Goal: Transaction & Acquisition: Book appointment/travel/reservation

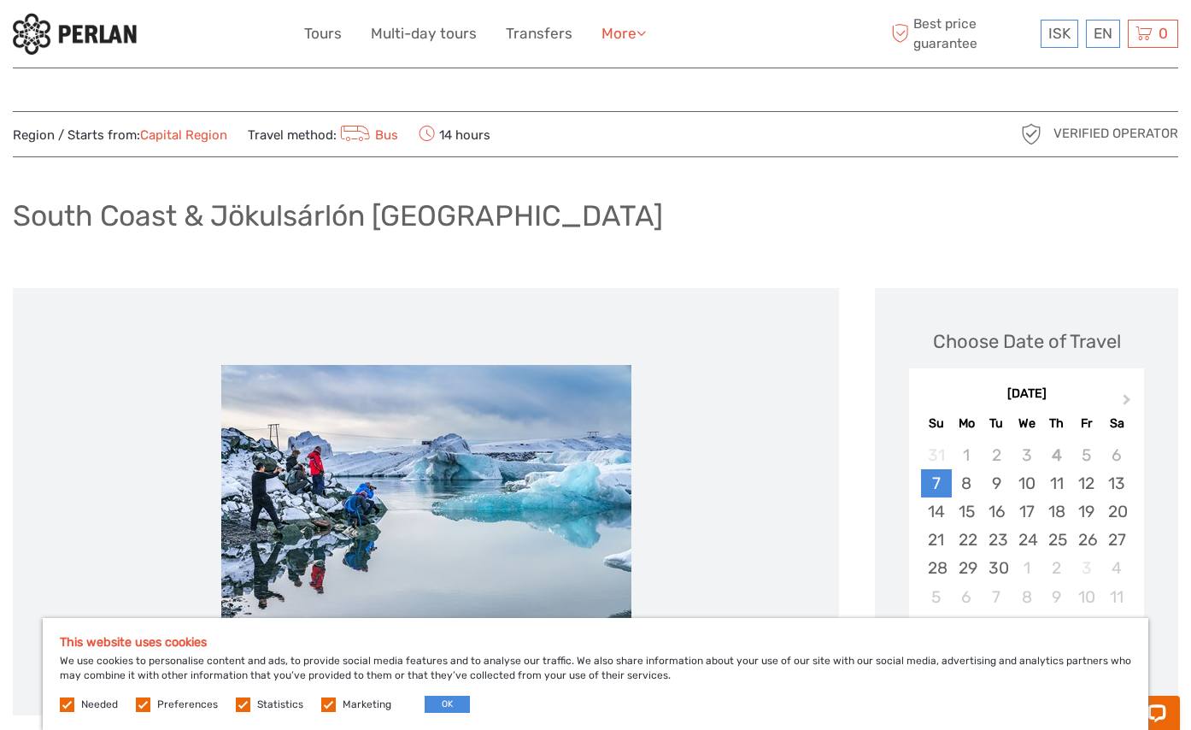
click at [617, 27] on link "More" at bounding box center [624, 33] width 44 height 25
click at [318, 25] on link "Tours" at bounding box center [323, 33] width 38 height 25
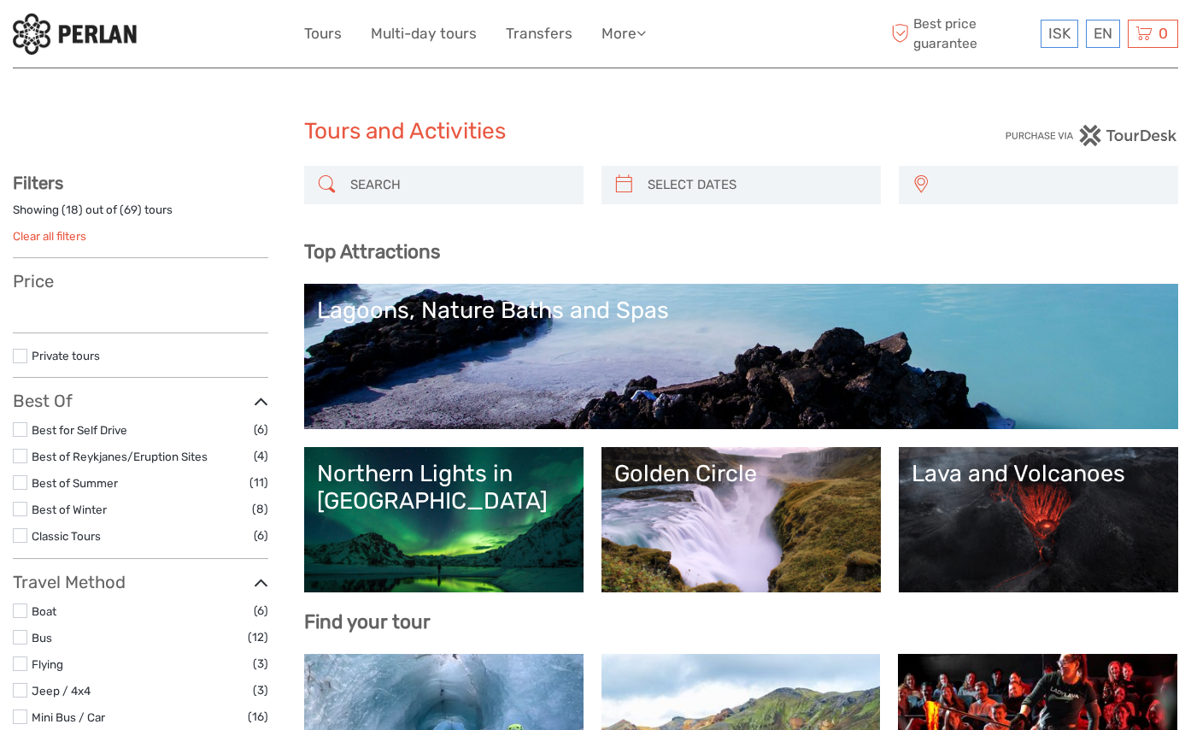
select select
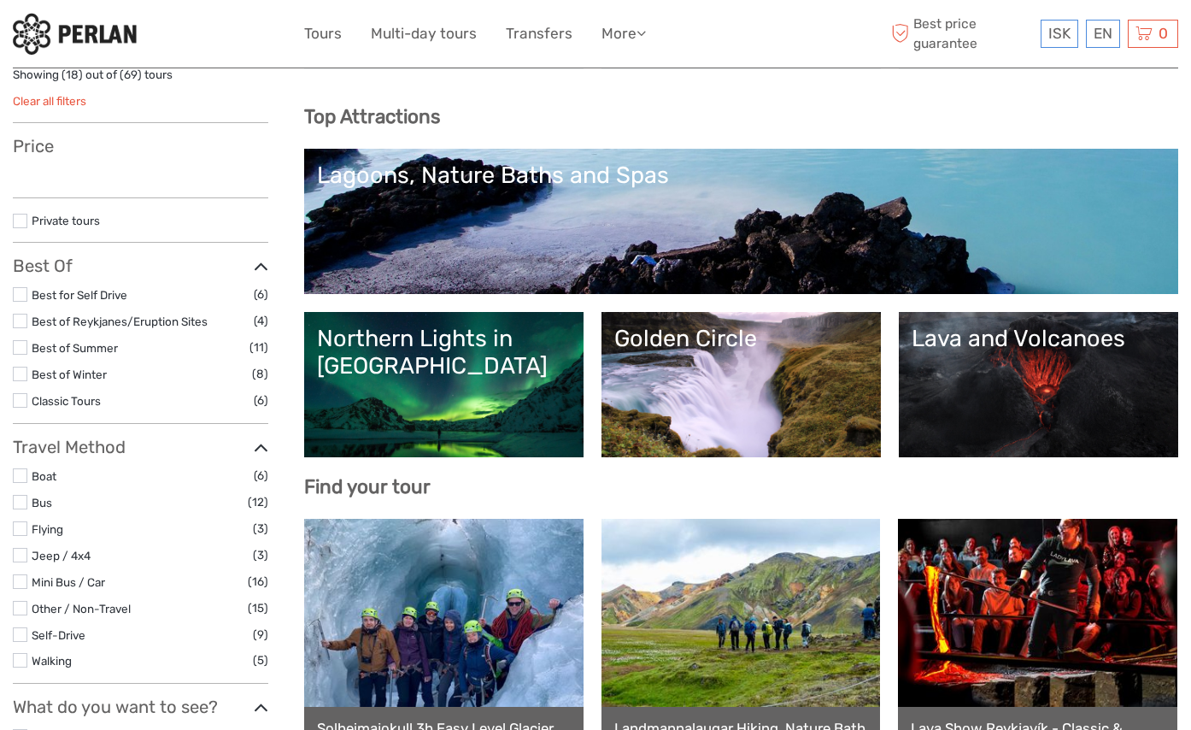
select select
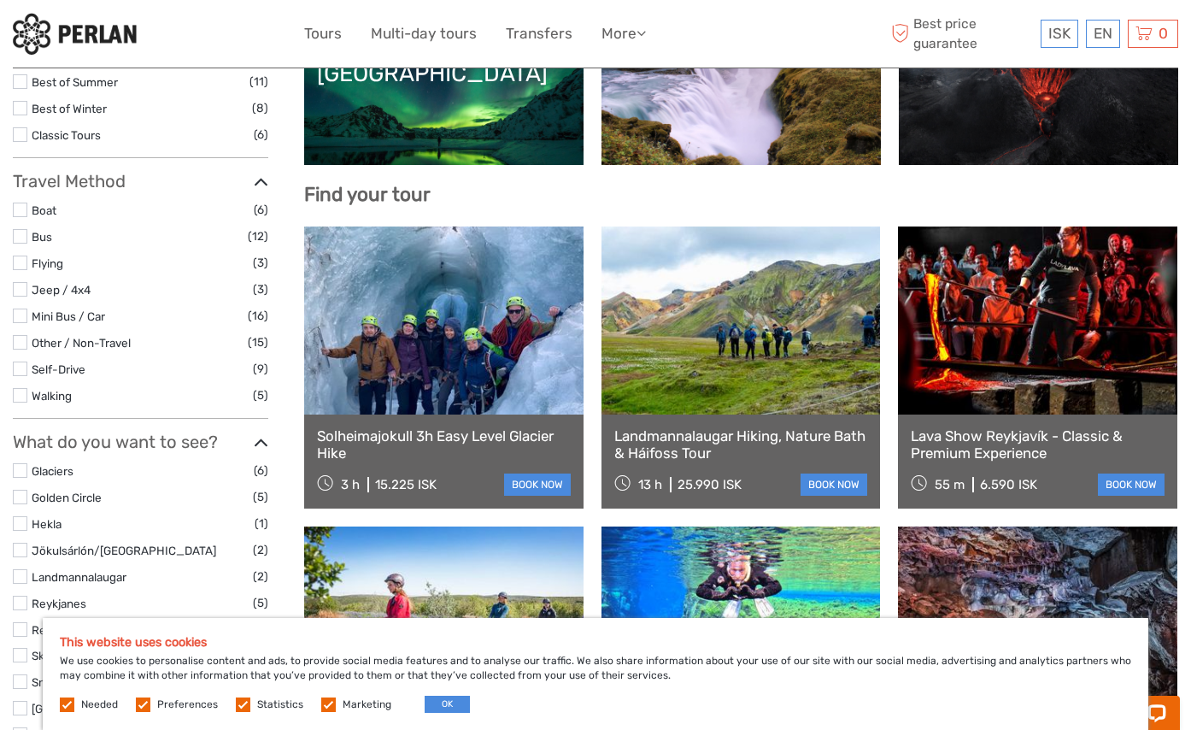
scroll to position [513, 0]
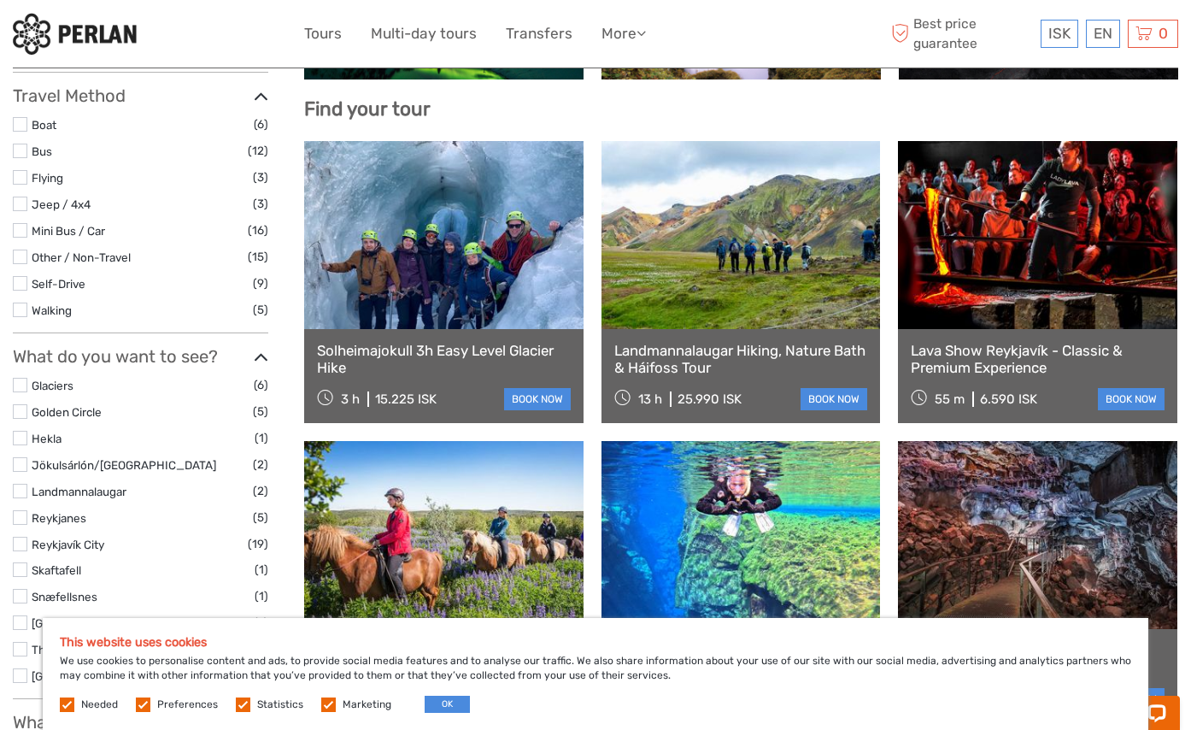
click at [509, 268] on link at bounding box center [443, 235] width 279 height 188
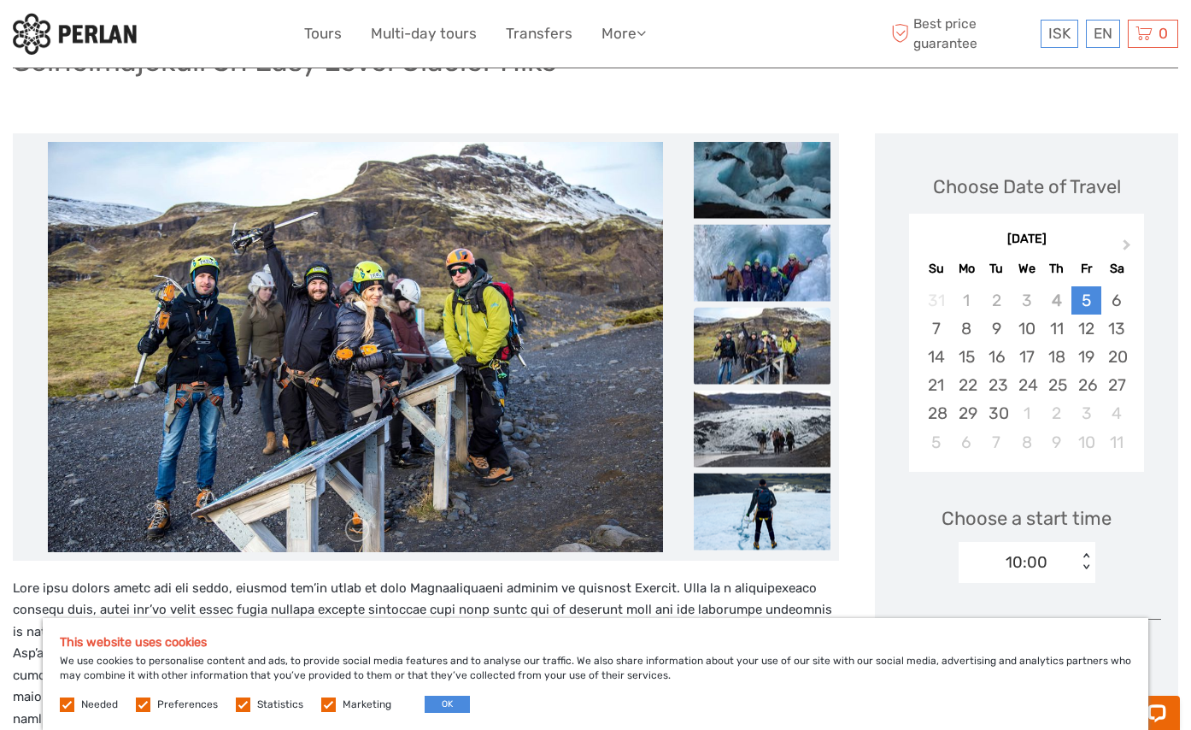
scroll to position [85, 0]
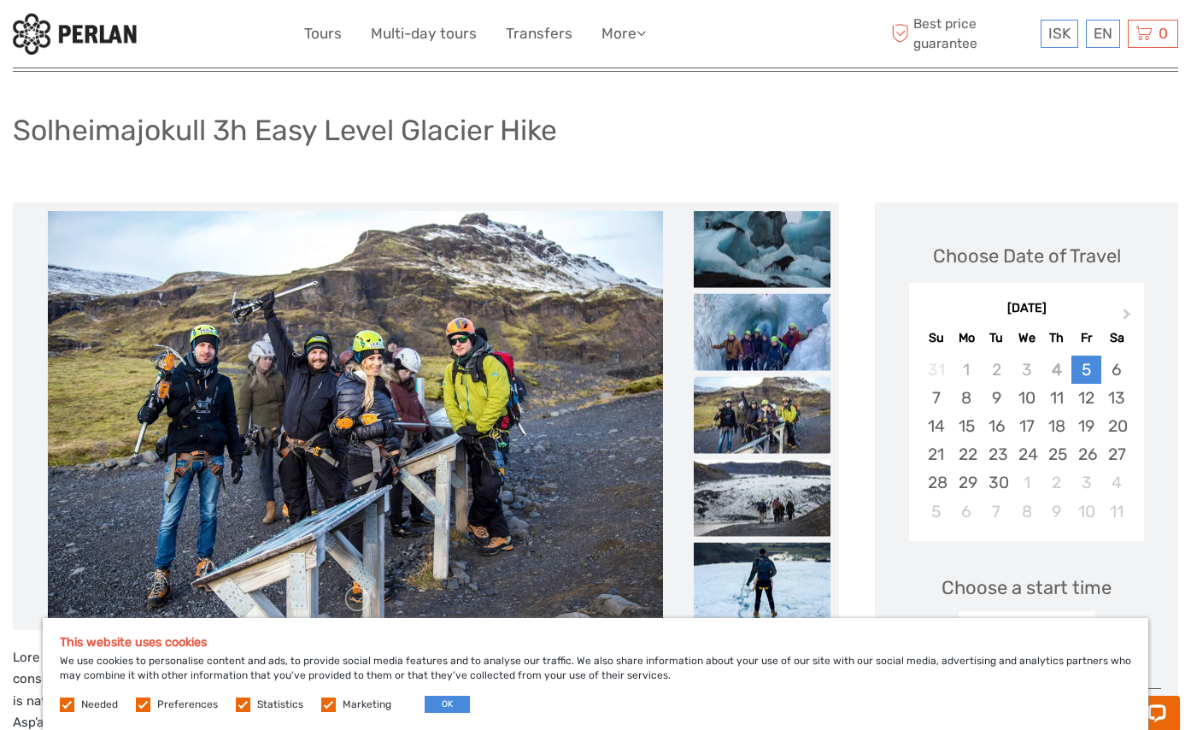
click at [615, 255] on img at bounding box center [355, 416] width 615 height 410
drag, startPoint x: 454, startPoint y: 697, endPoint x: 453, endPoint y: 673, distance: 24.8
click at [454, 694] on div "This website uses cookies We use cookies to personalise content and ads, to pro…" at bounding box center [596, 674] width 1106 height 112
click at [462, 523] on img at bounding box center [355, 416] width 615 height 410
click at [792, 262] on img at bounding box center [762, 248] width 137 height 77
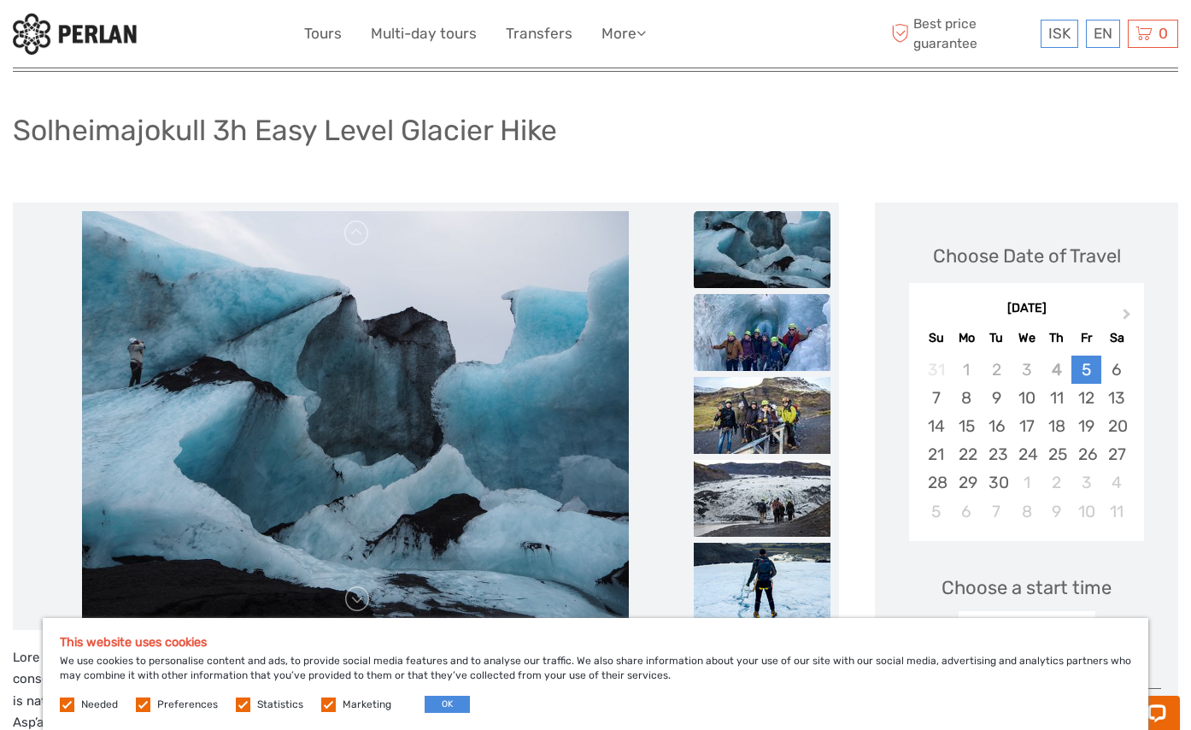
click at [785, 313] on img at bounding box center [762, 332] width 137 height 77
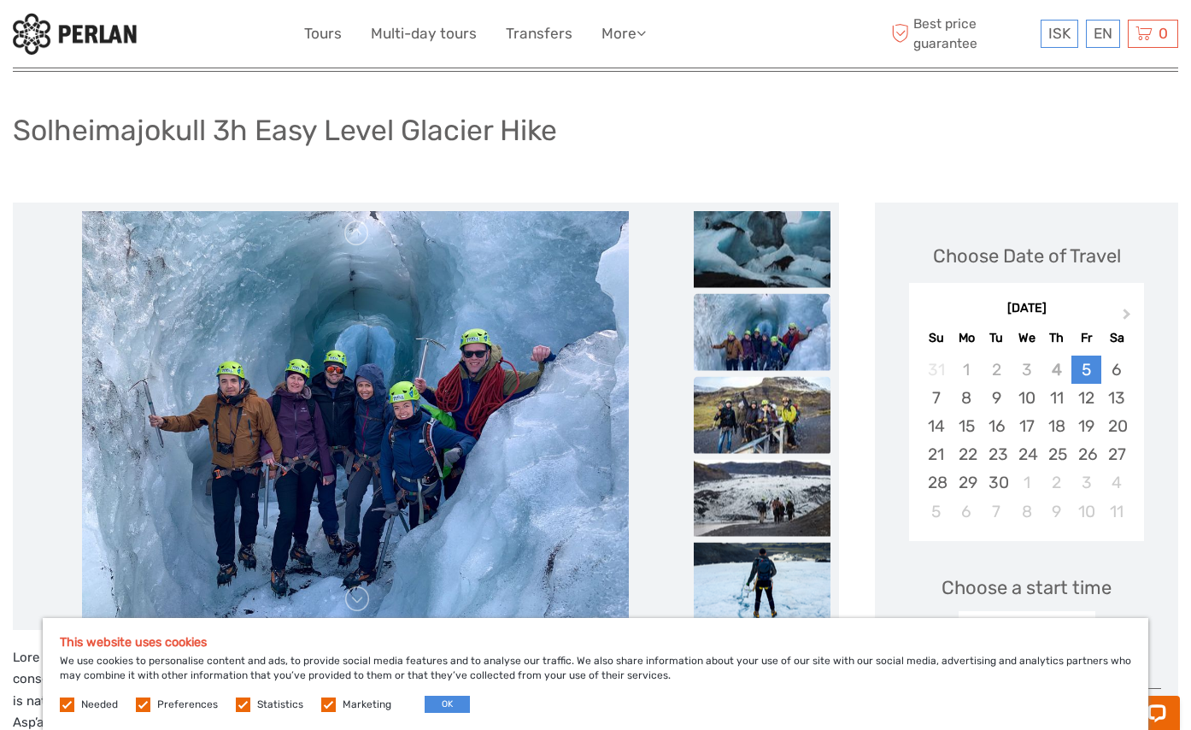
click at [773, 403] on img at bounding box center [762, 414] width 137 height 77
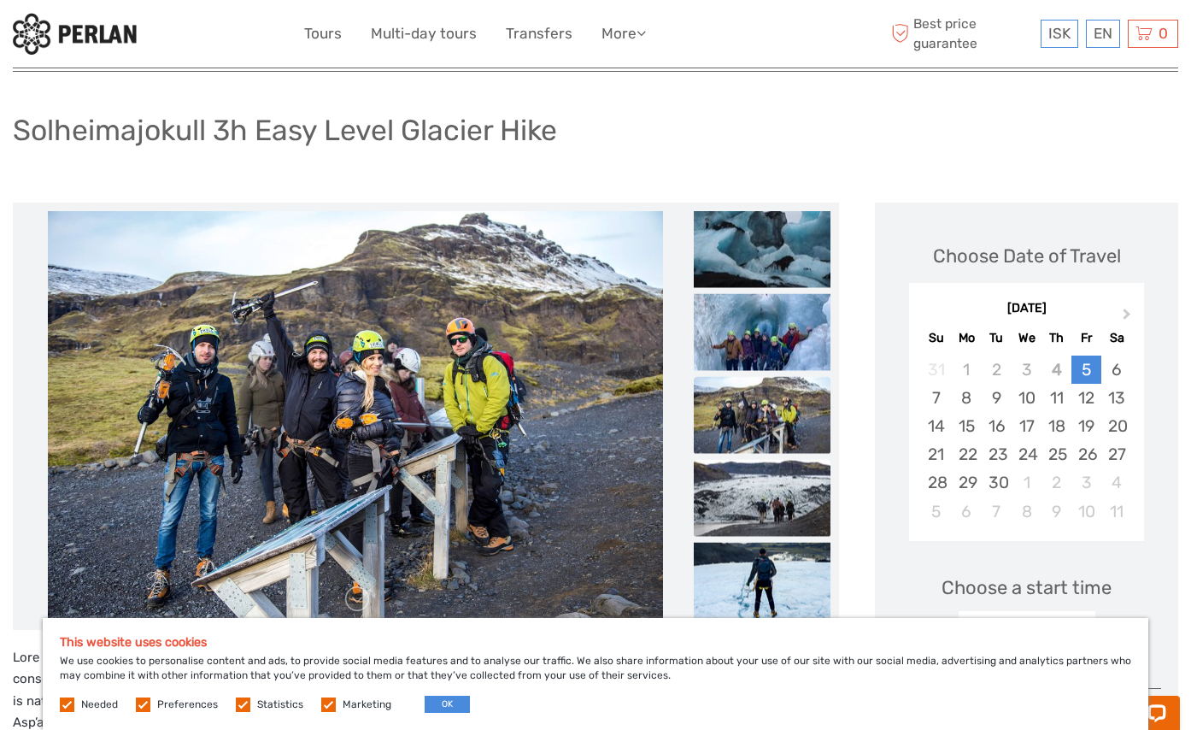
click at [764, 482] on img at bounding box center [762, 497] width 137 height 77
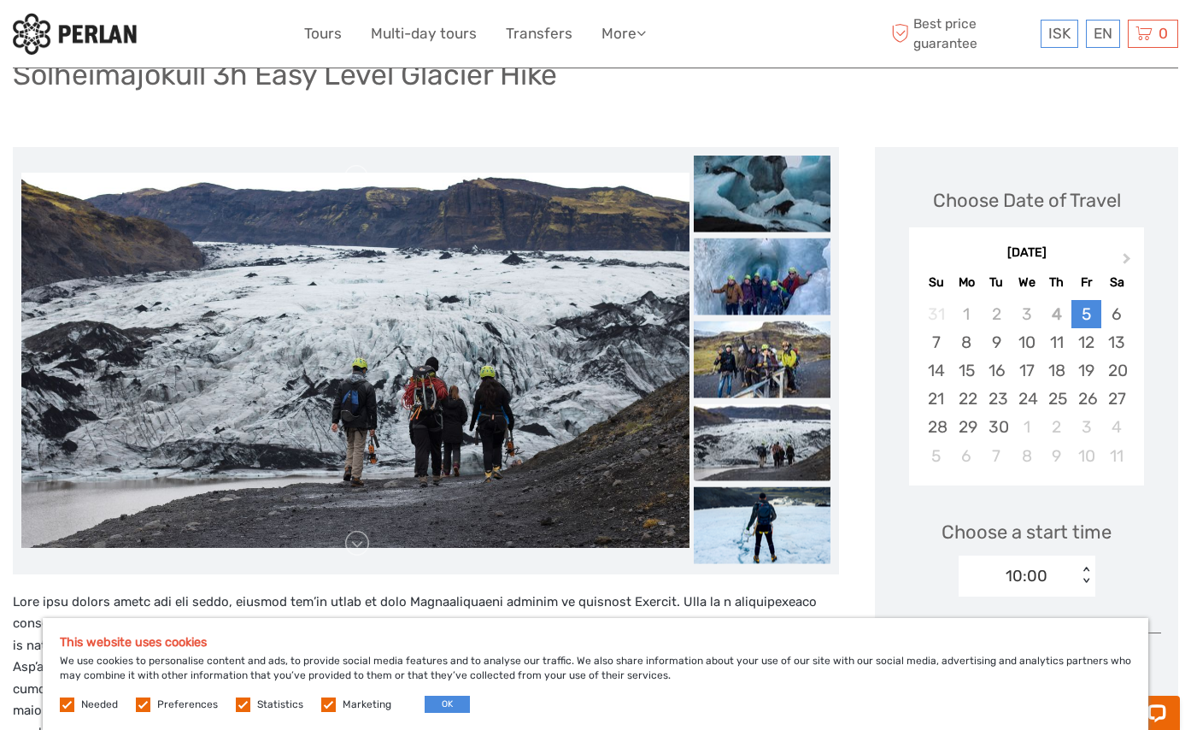
scroll to position [171, 0]
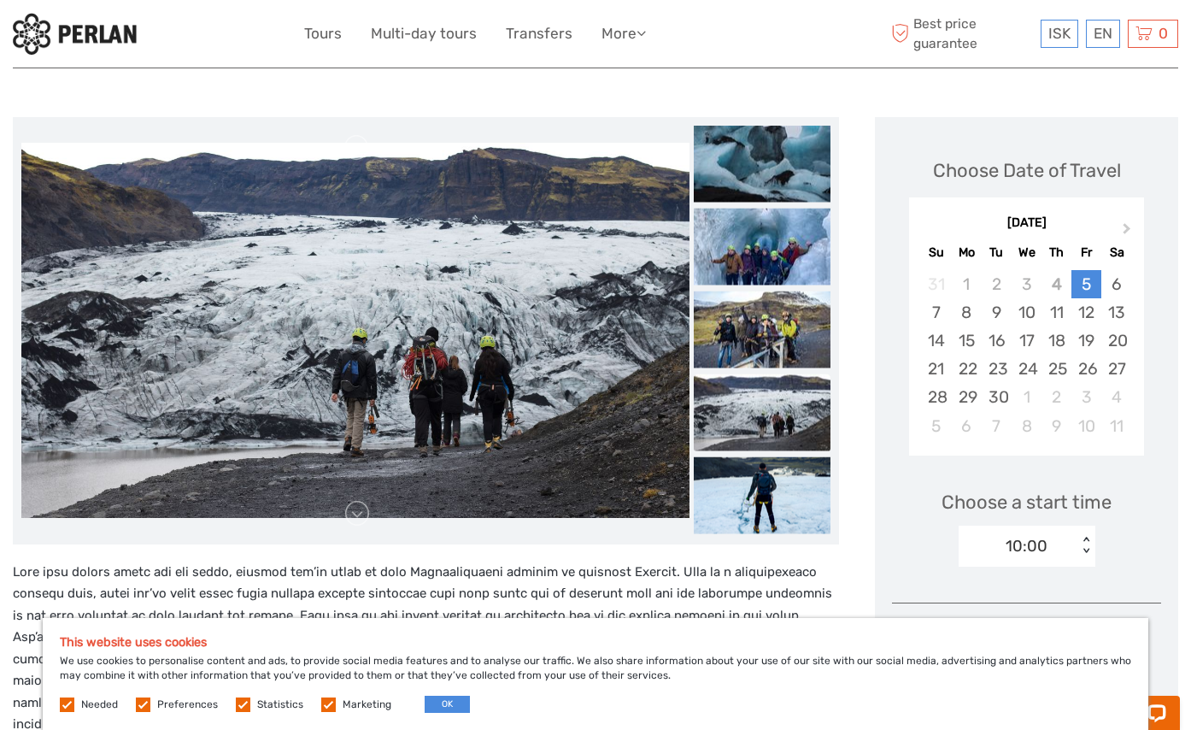
click at [763, 409] on img at bounding box center [762, 411] width 137 height 77
click at [773, 465] on img at bounding box center [762, 494] width 137 height 77
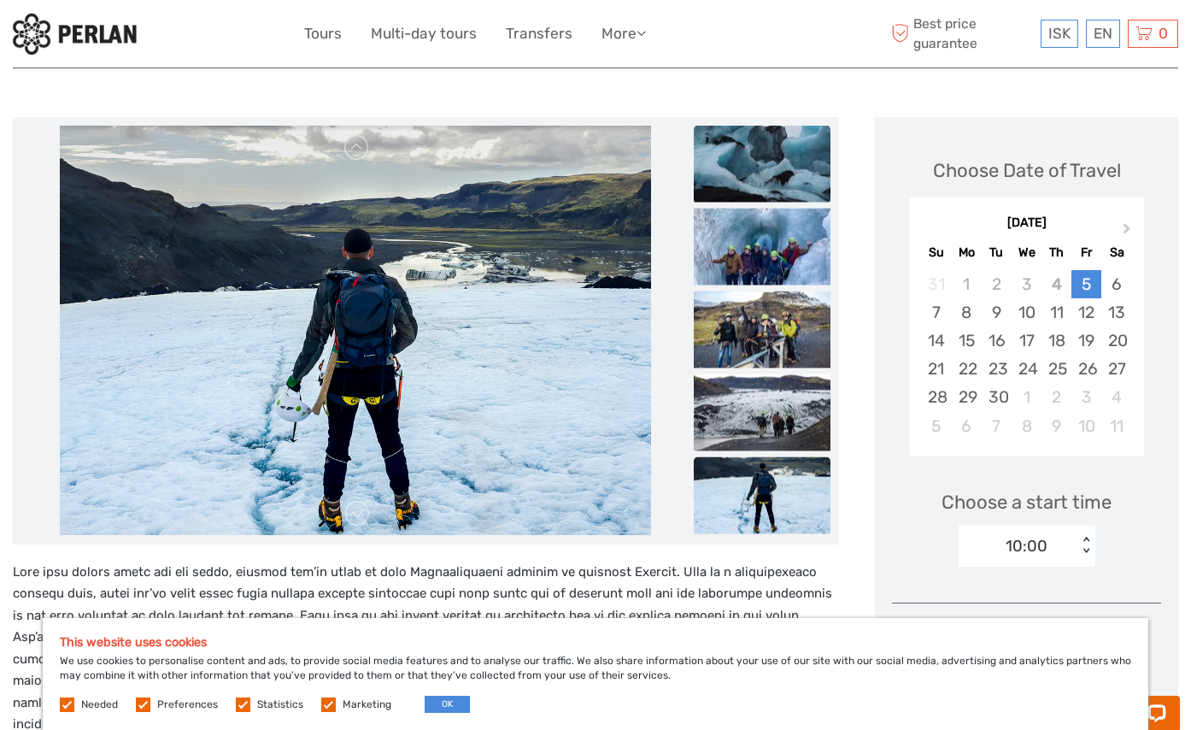
click at [759, 148] on img at bounding box center [762, 163] width 137 height 77
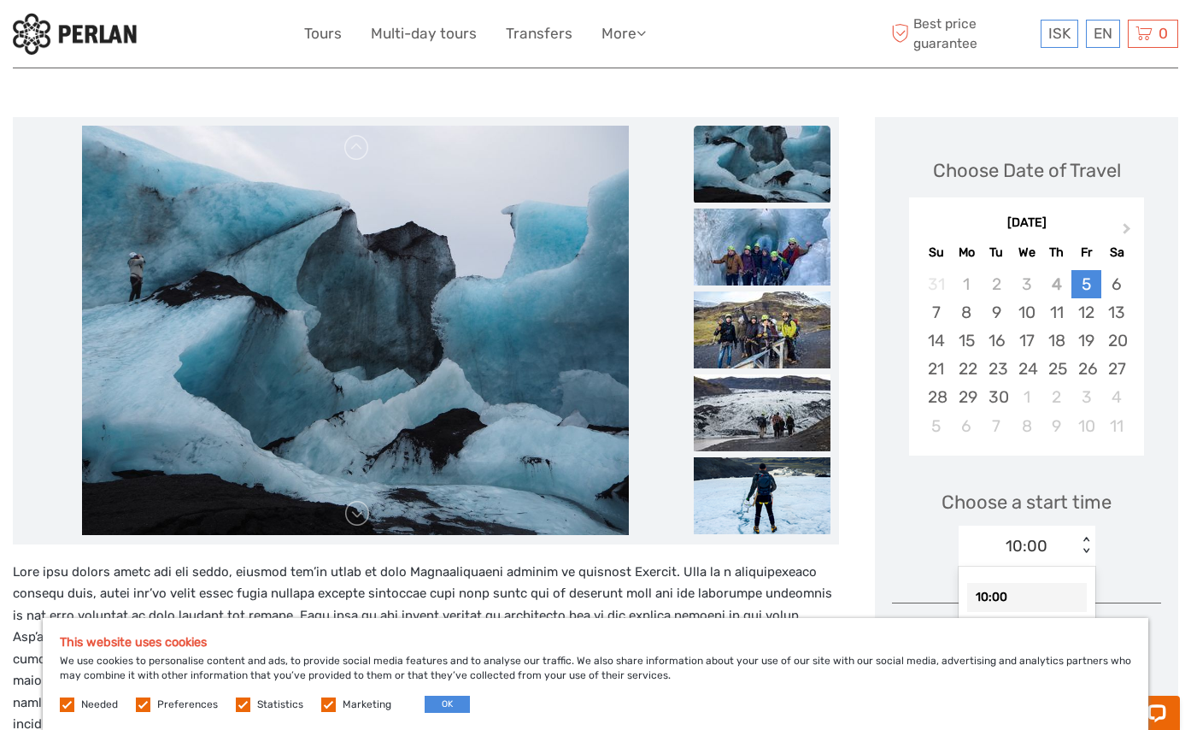
click at [1081, 542] on div "< >" at bounding box center [1086, 546] width 15 height 18
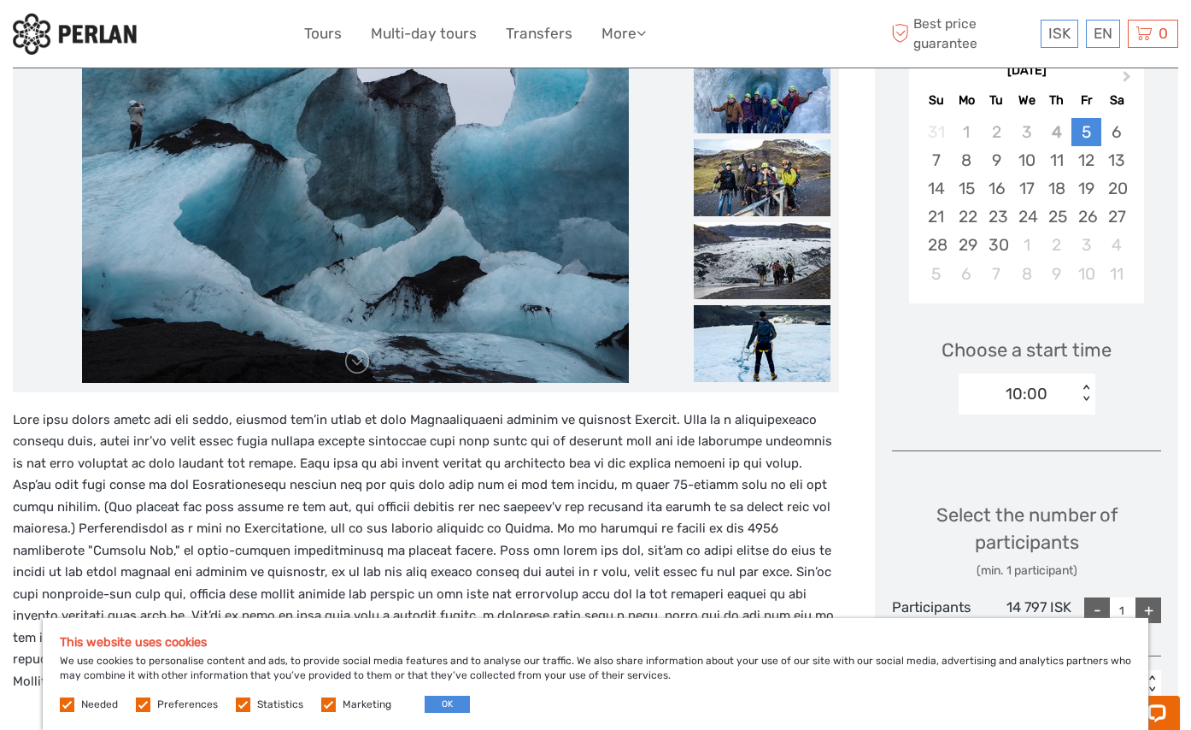
scroll to position [85, 0]
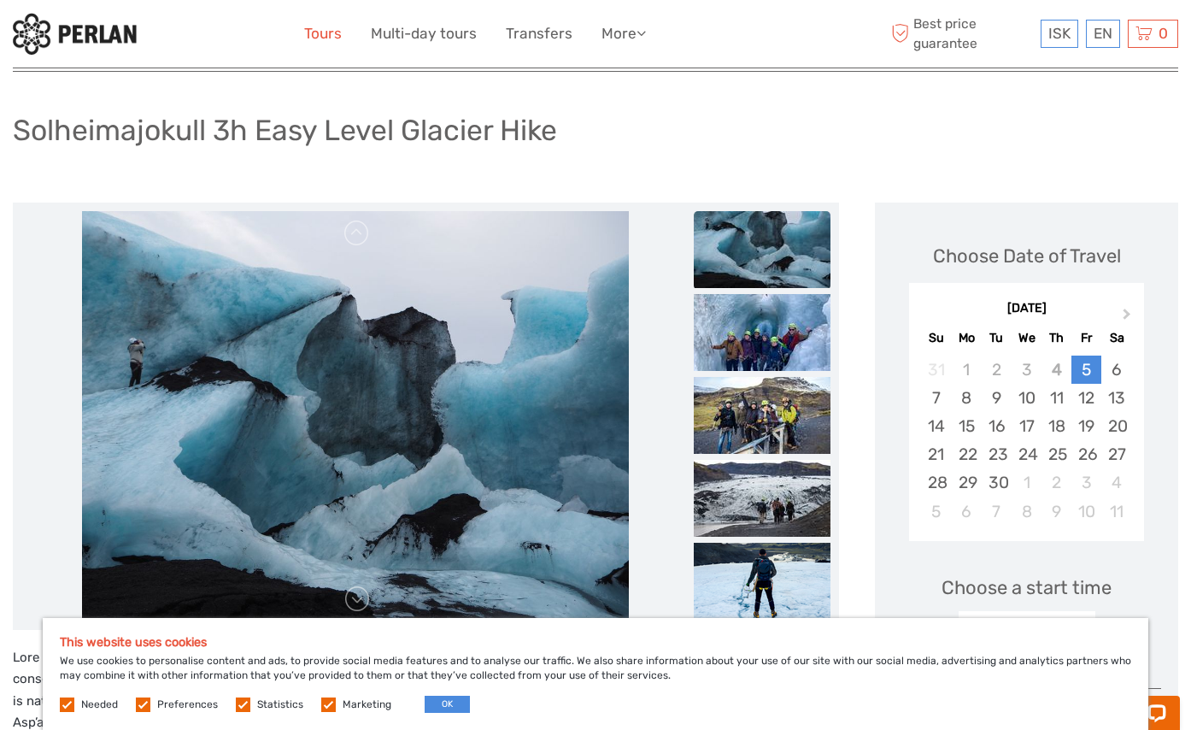
click at [313, 33] on link "Tours" at bounding box center [323, 33] width 38 height 25
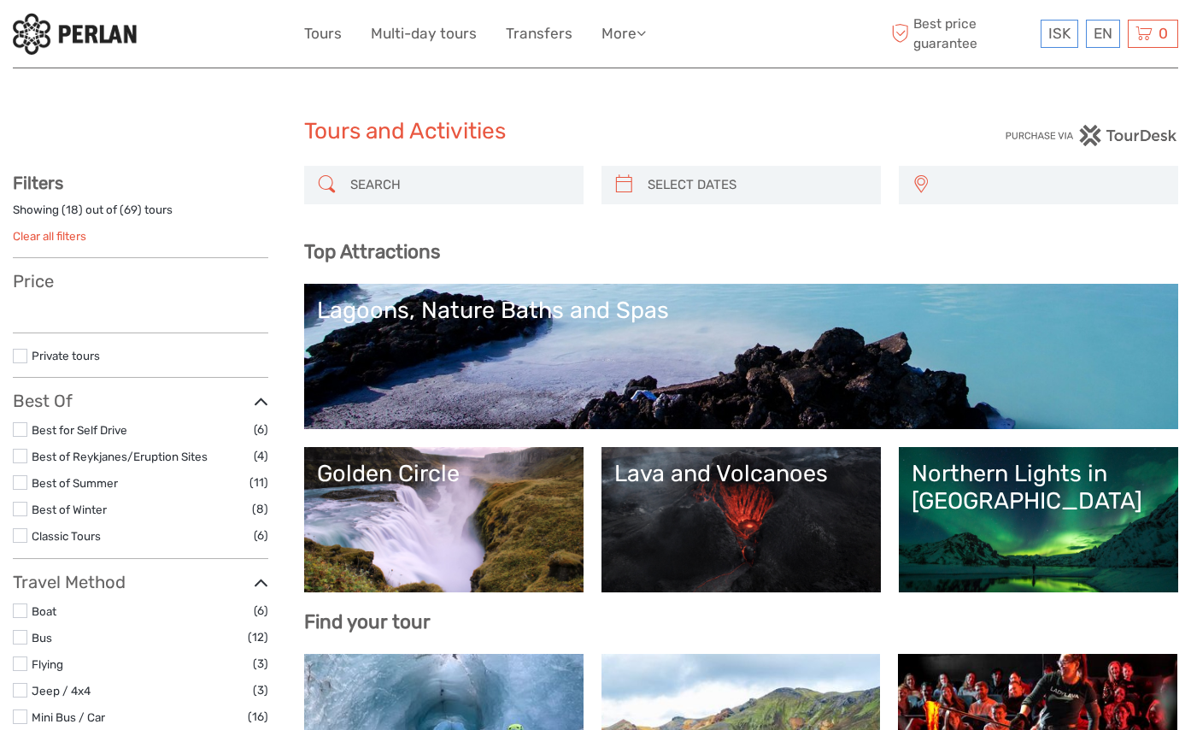
select select
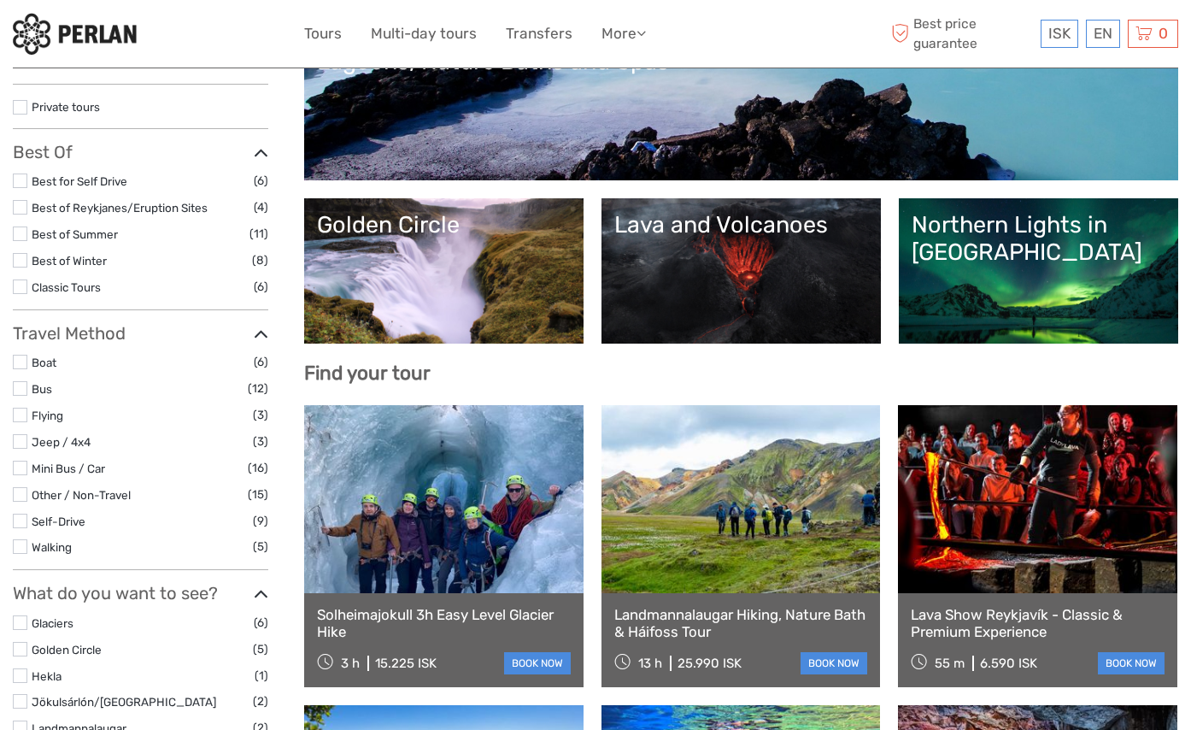
scroll to position [342, 0]
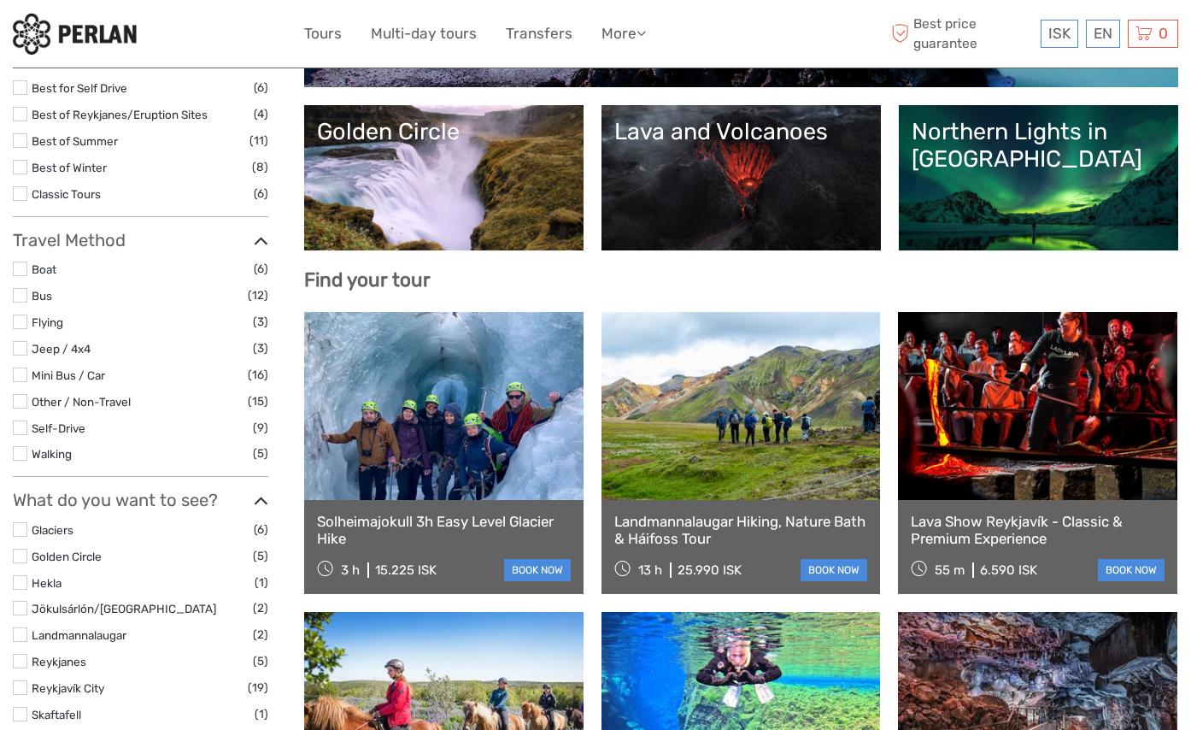
select select
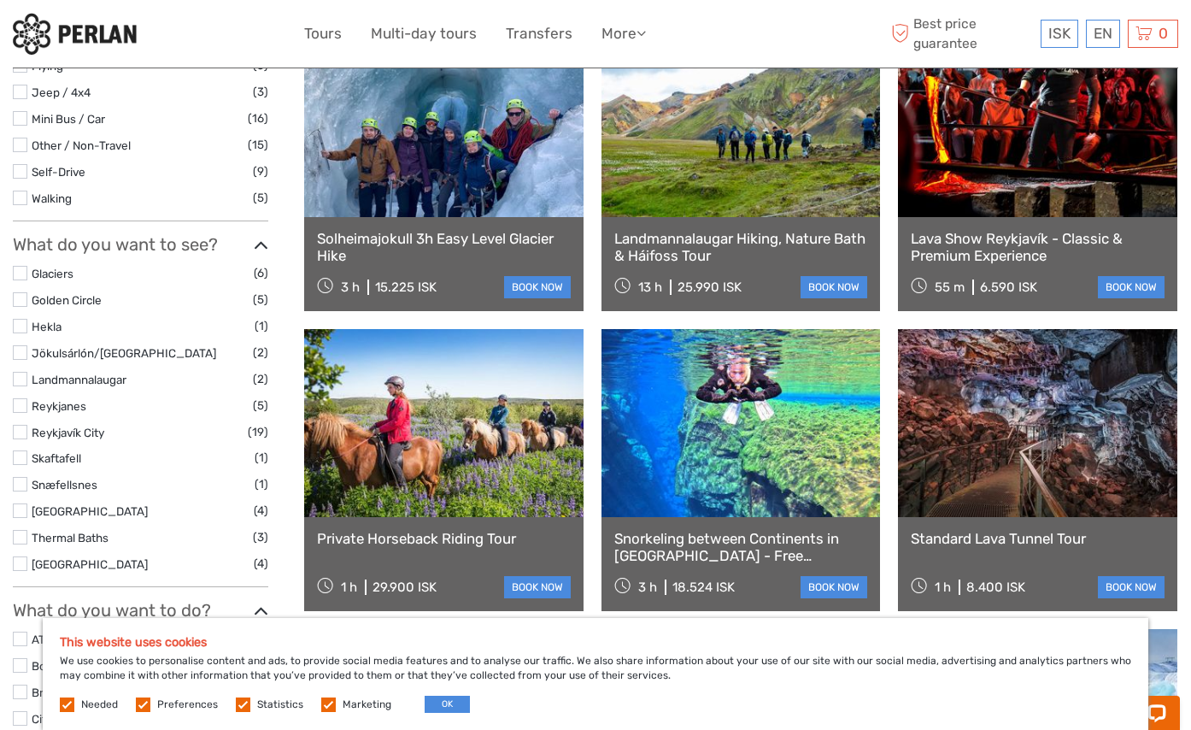
scroll to position [0, 0]
click at [459, 698] on button "OK" at bounding box center [447, 704] width 45 height 17
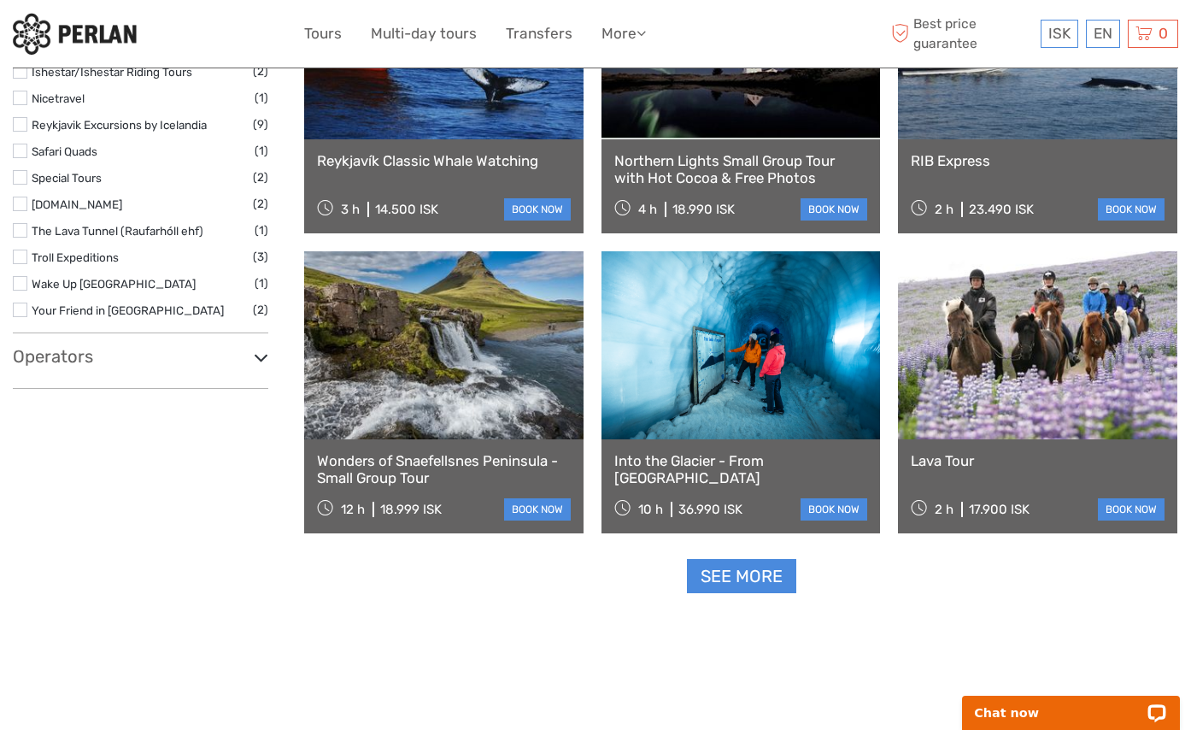
scroll to position [1907, 0]
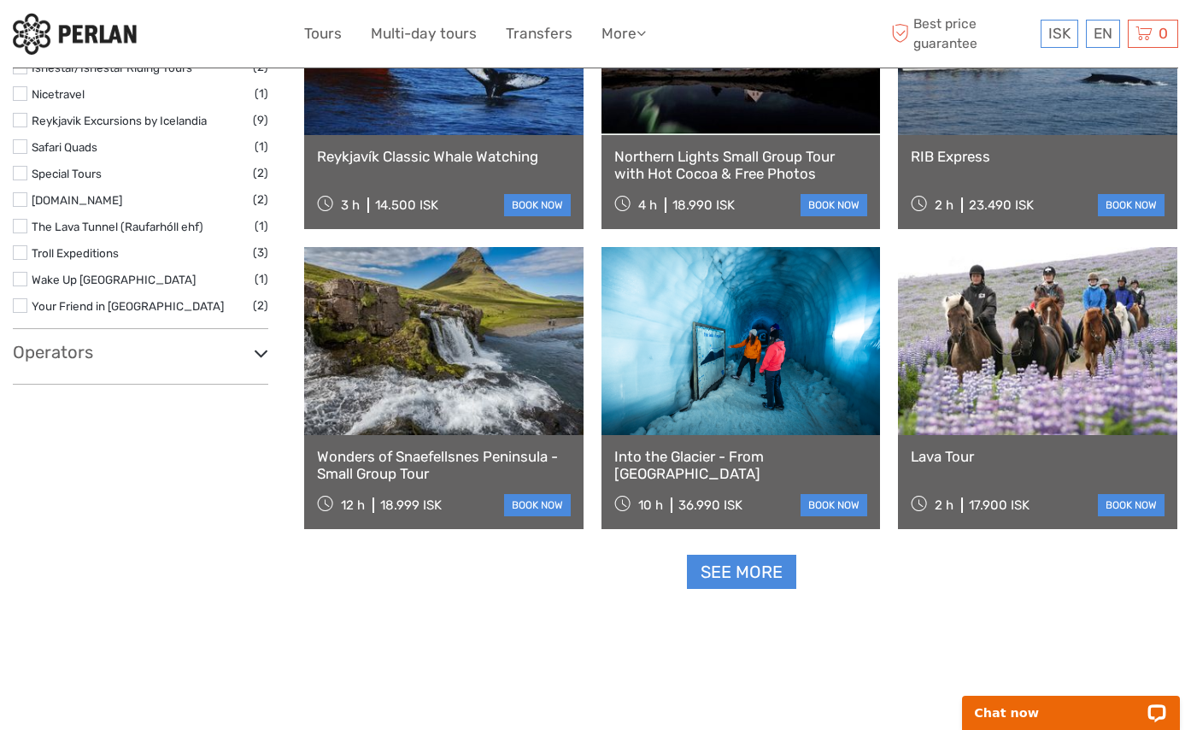
drag, startPoint x: 812, startPoint y: 510, endPoint x: 727, endPoint y: 573, distance: 105.6
click at [727, 573] on link "See more" at bounding box center [741, 572] width 109 height 35
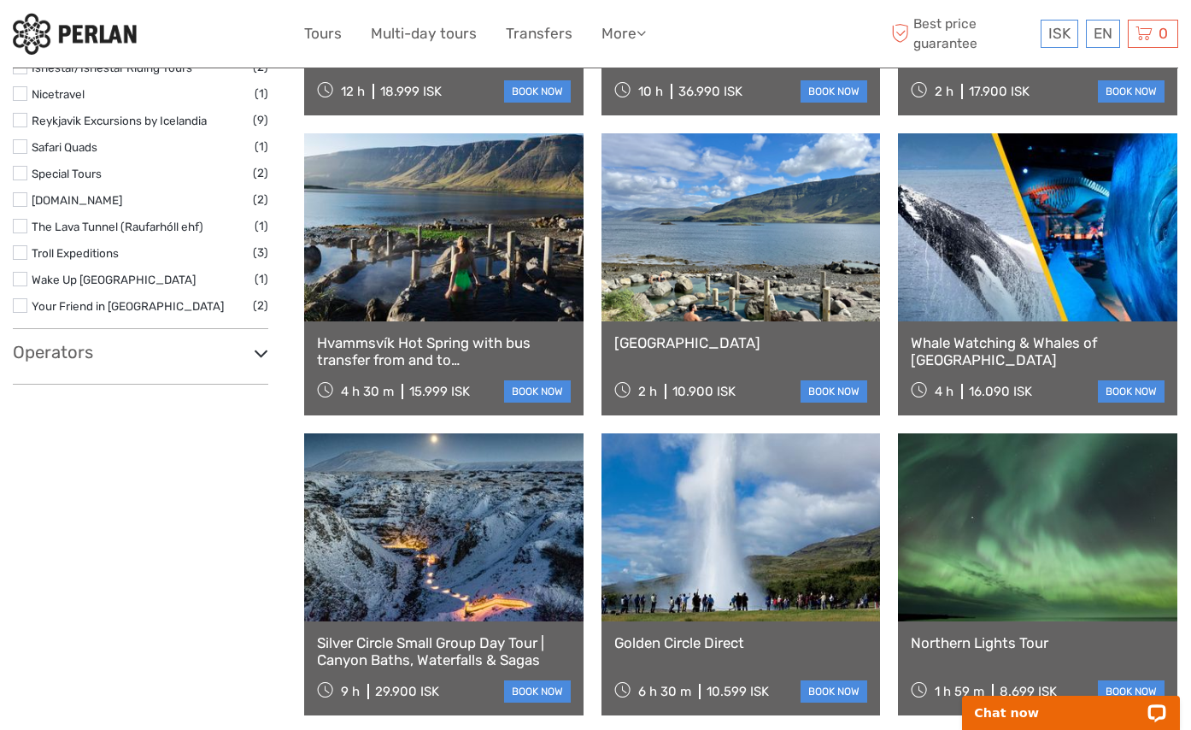
click at [721, 579] on link at bounding box center [741, 527] width 279 height 188
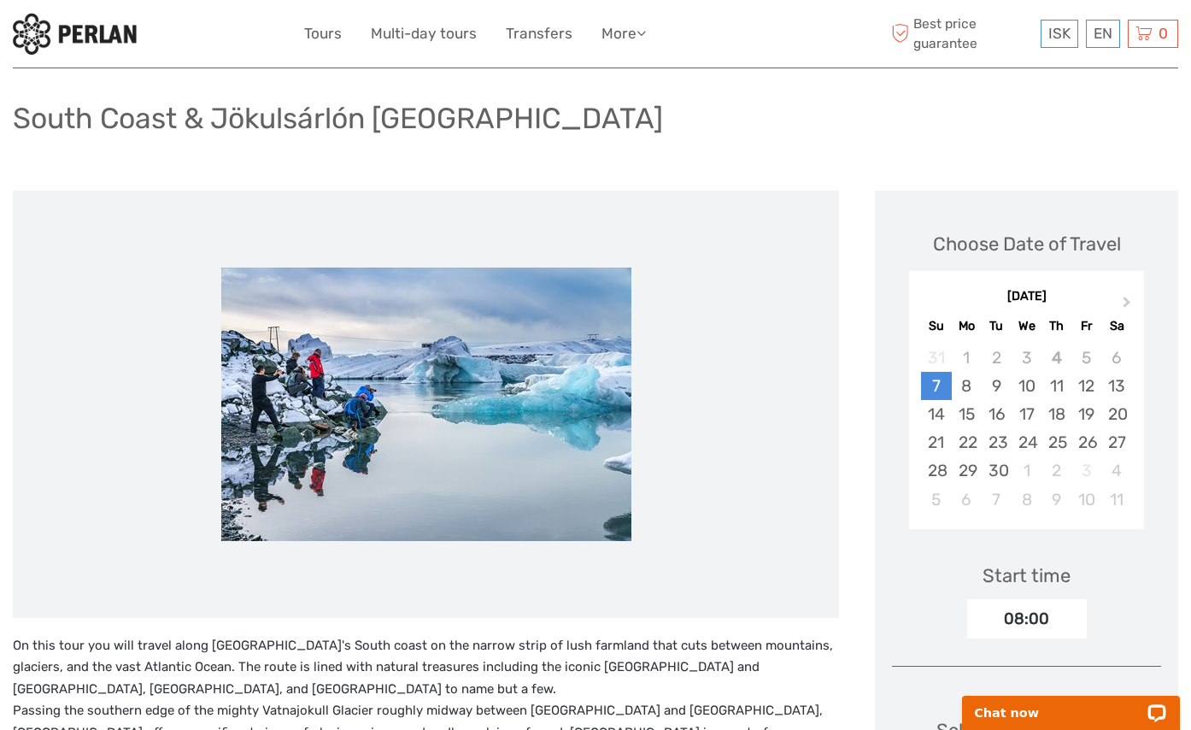
scroll to position [85, 0]
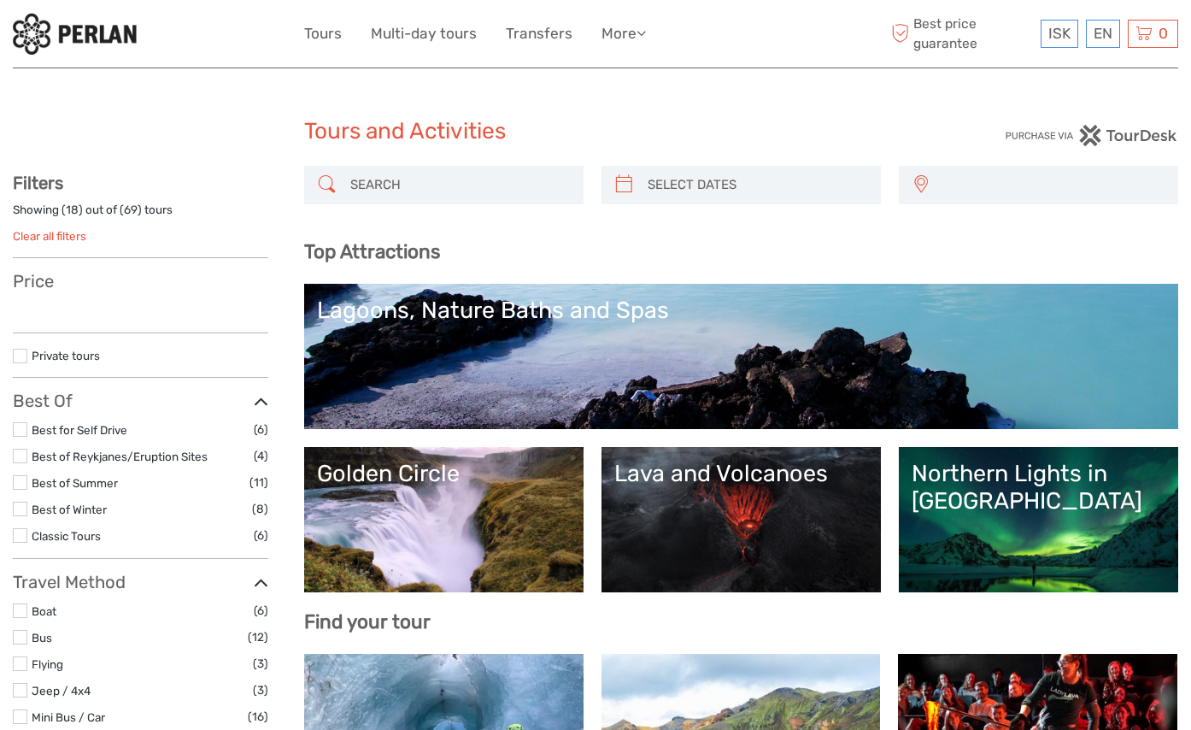
select select
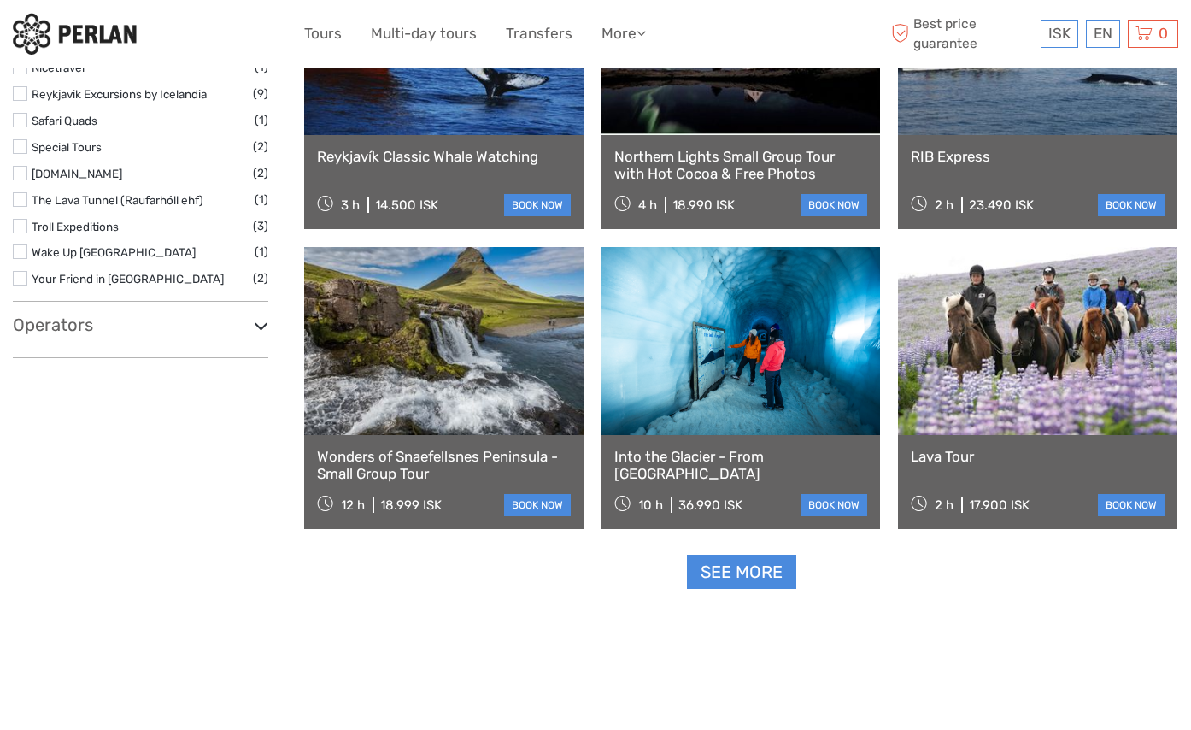
scroll to position [1907, 0]
select select
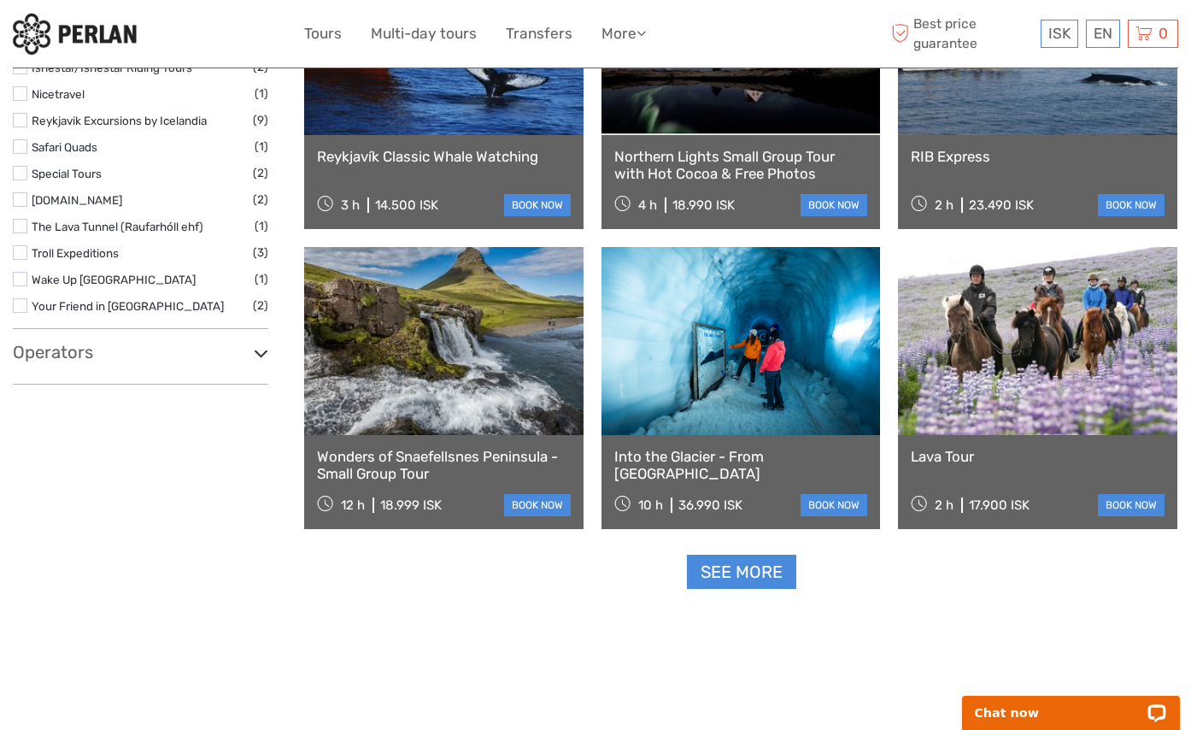
scroll to position [0, 0]
click at [739, 581] on link "See more" at bounding box center [741, 572] width 109 height 35
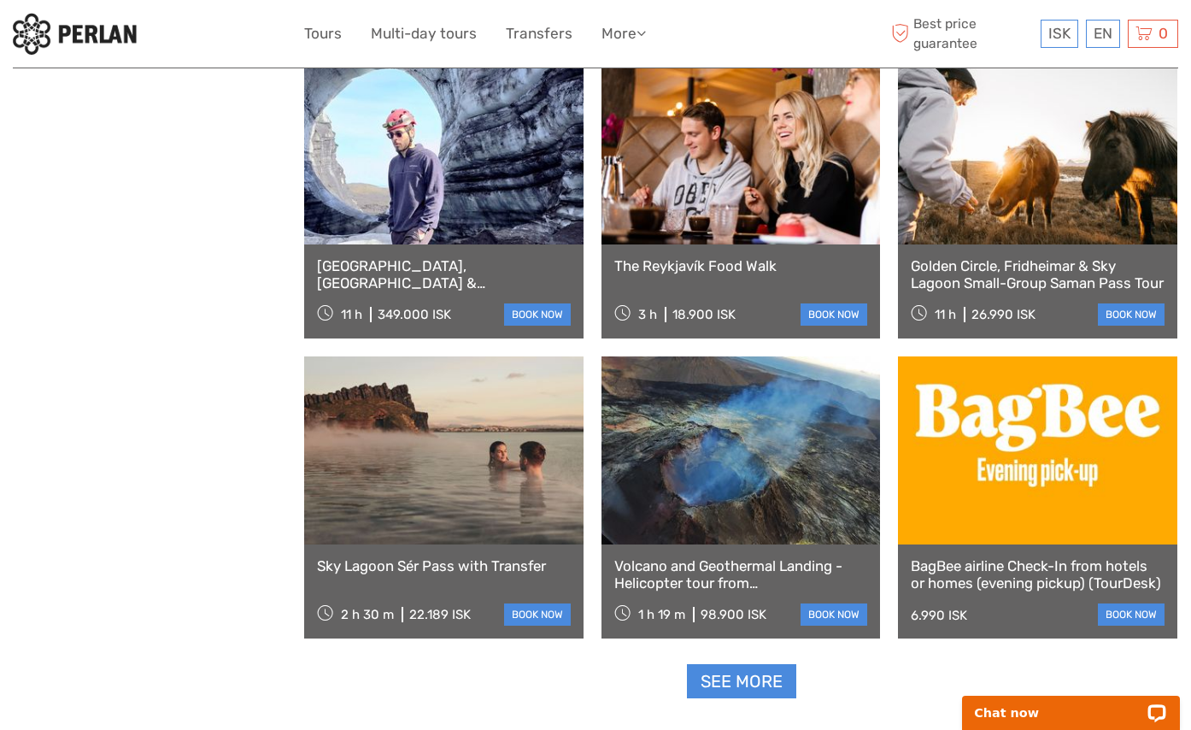
scroll to position [3274, 0]
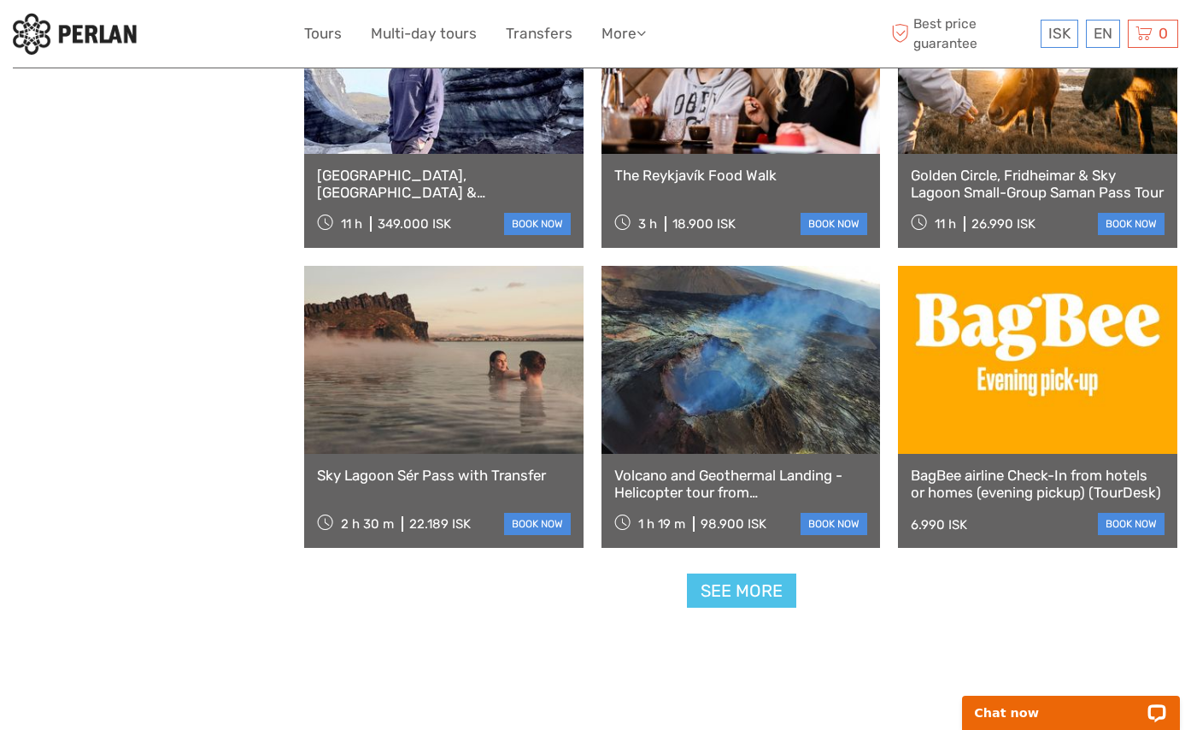
click at [738, 592] on link "See more" at bounding box center [741, 590] width 109 height 35
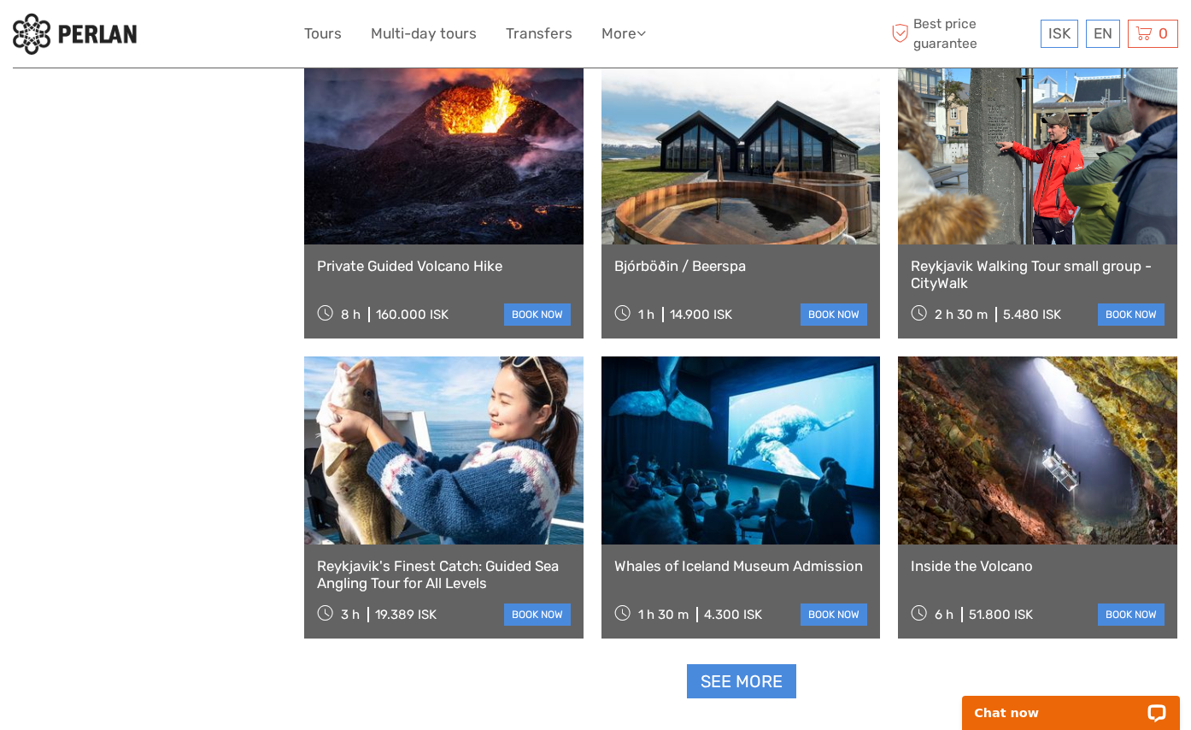
scroll to position [5155, 0]
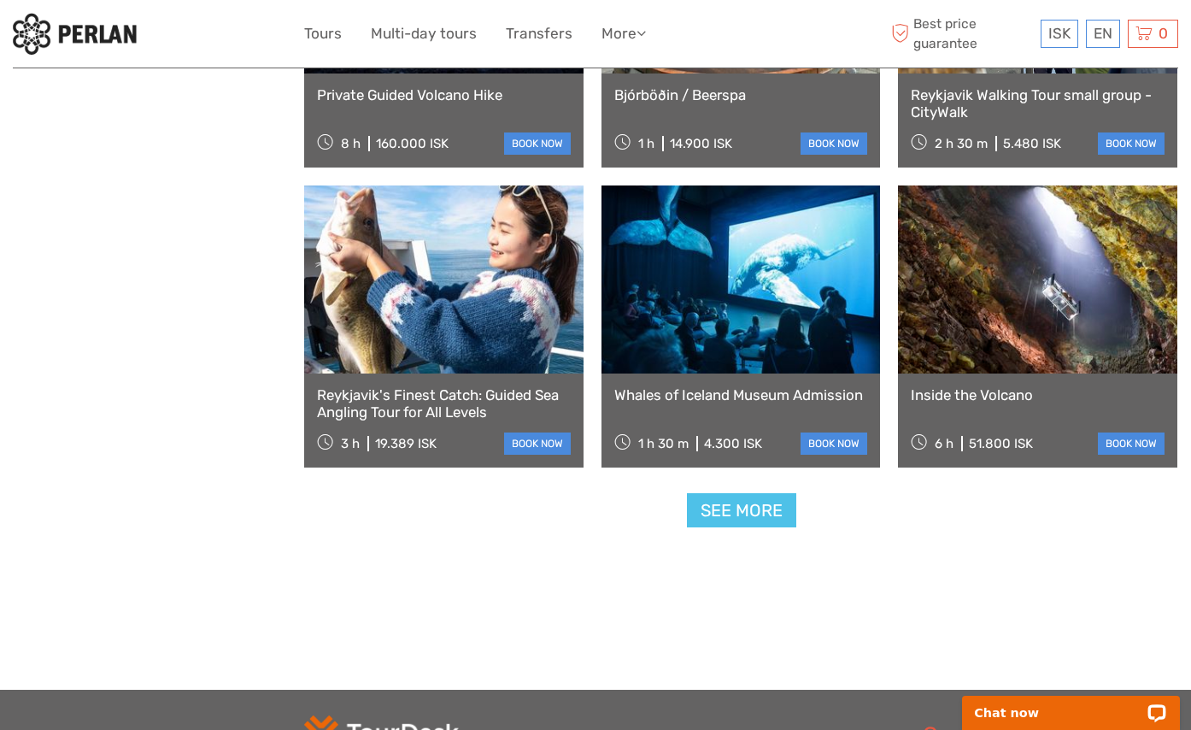
click at [743, 507] on link "See more" at bounding box center [741, 510] width 109 height 35
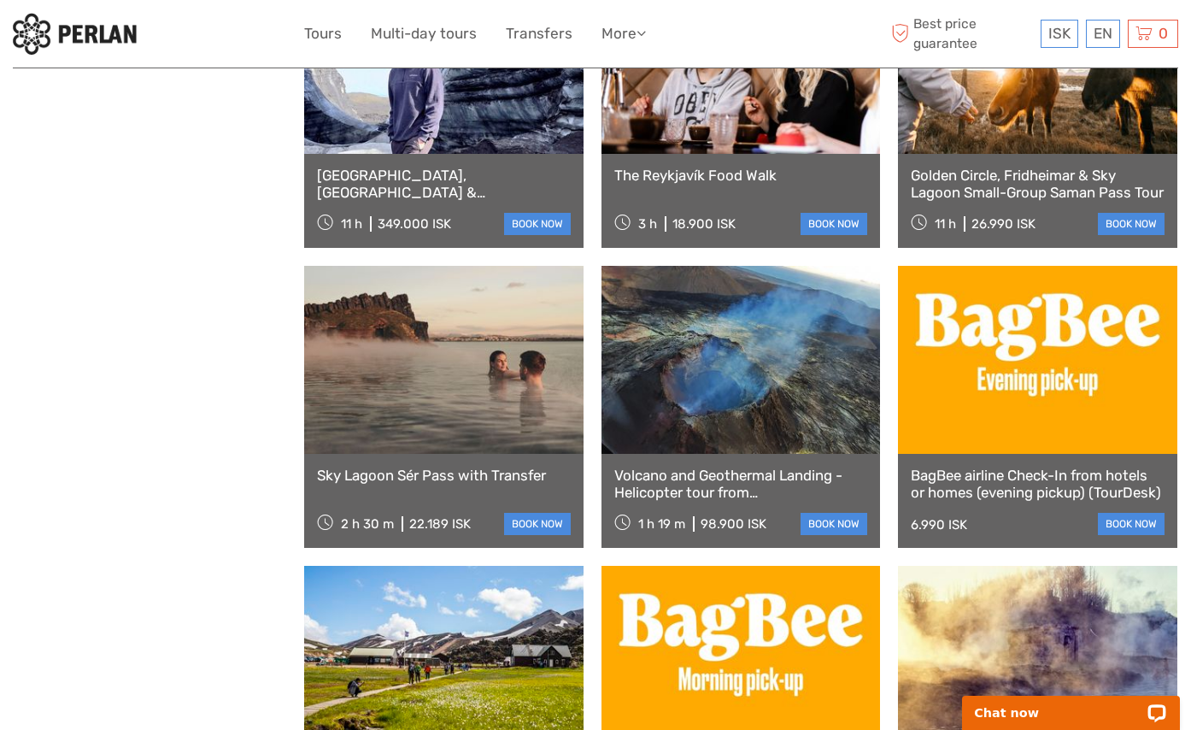
scroll to position [1907, 0]
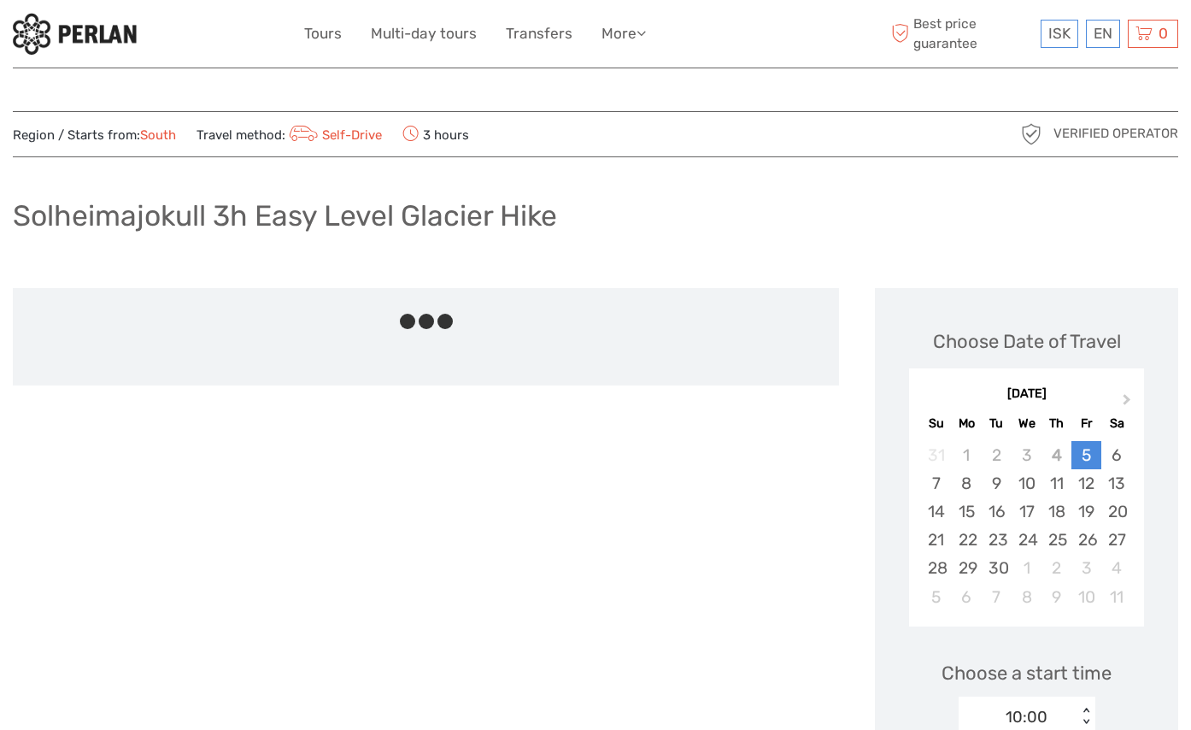
scroll to position [85, 0]
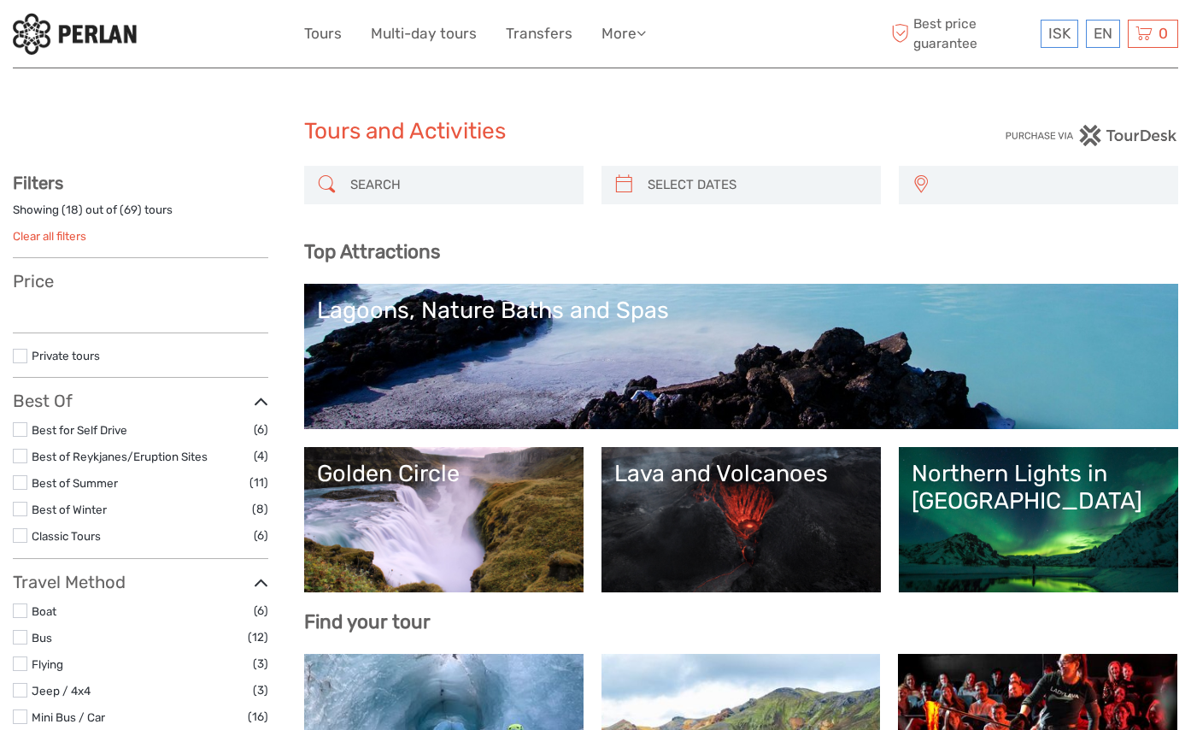
select select
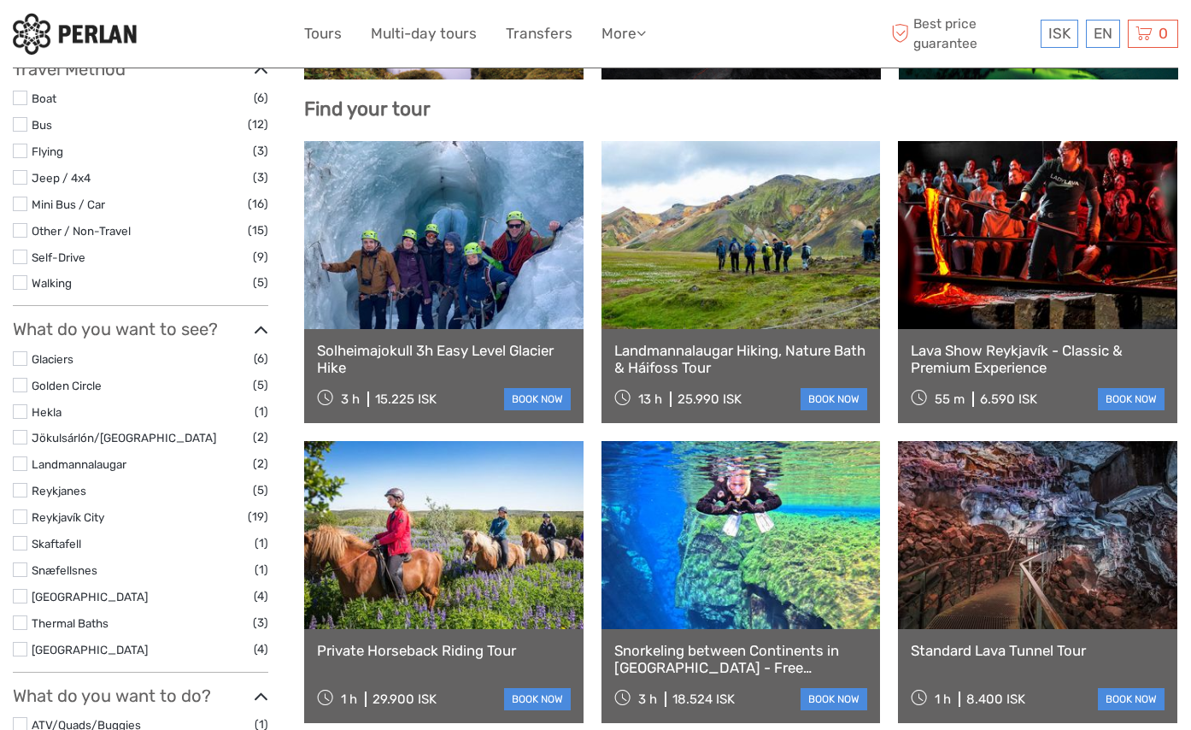
select select
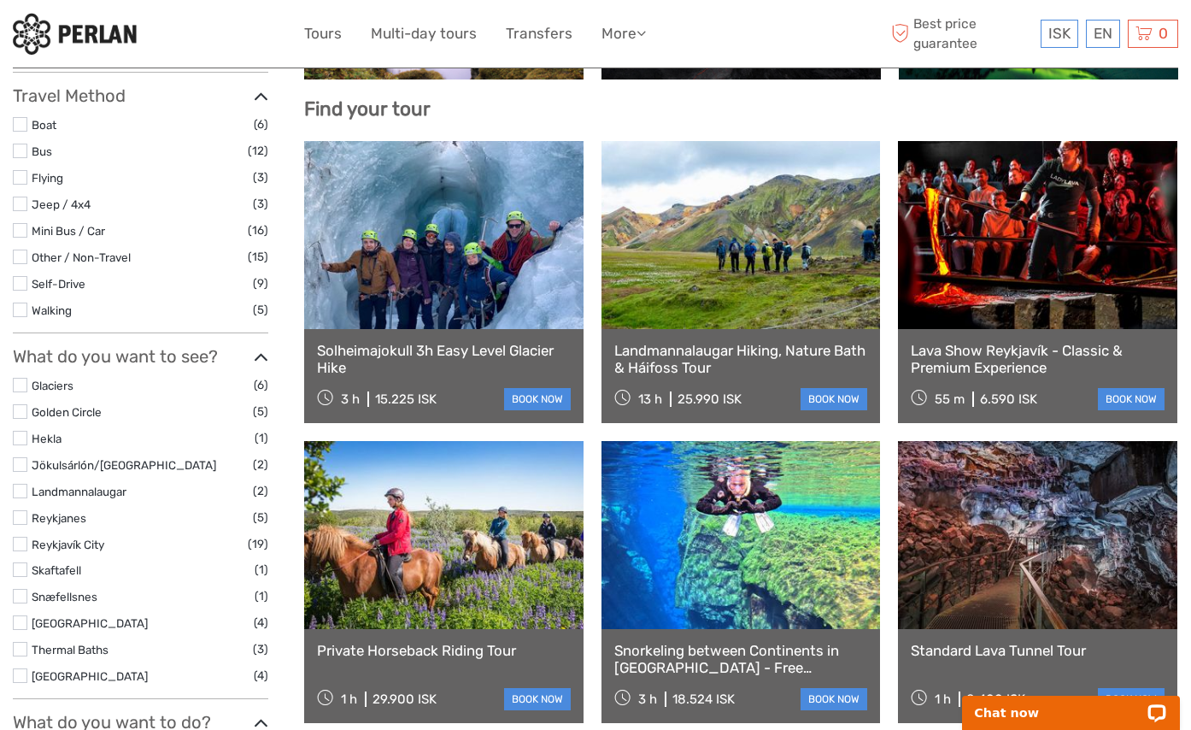
scroll to position [0, 0]
